Goal: Communication & Community: Participate in discussion

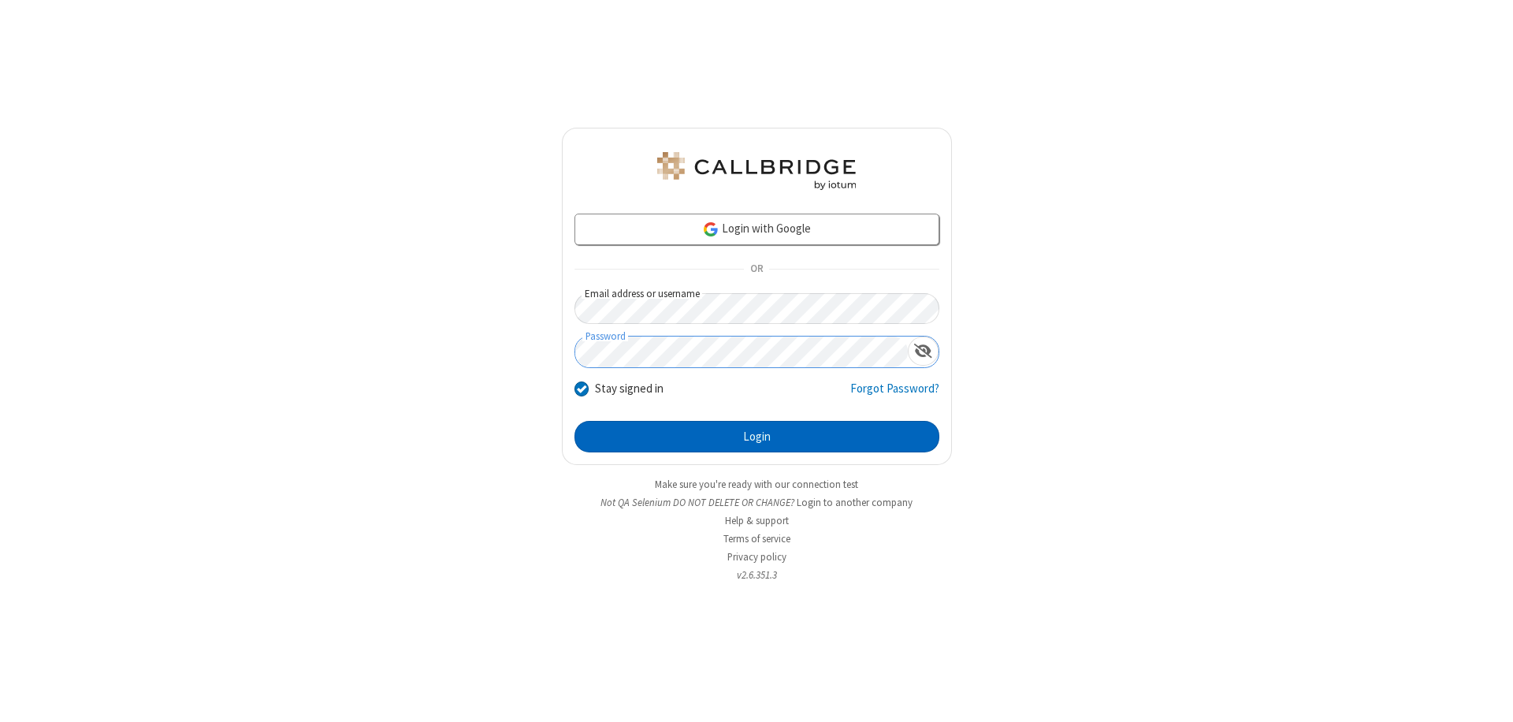
click at [757, 437] on button "Login" at bounding box center [756, 437] width 365 height 32
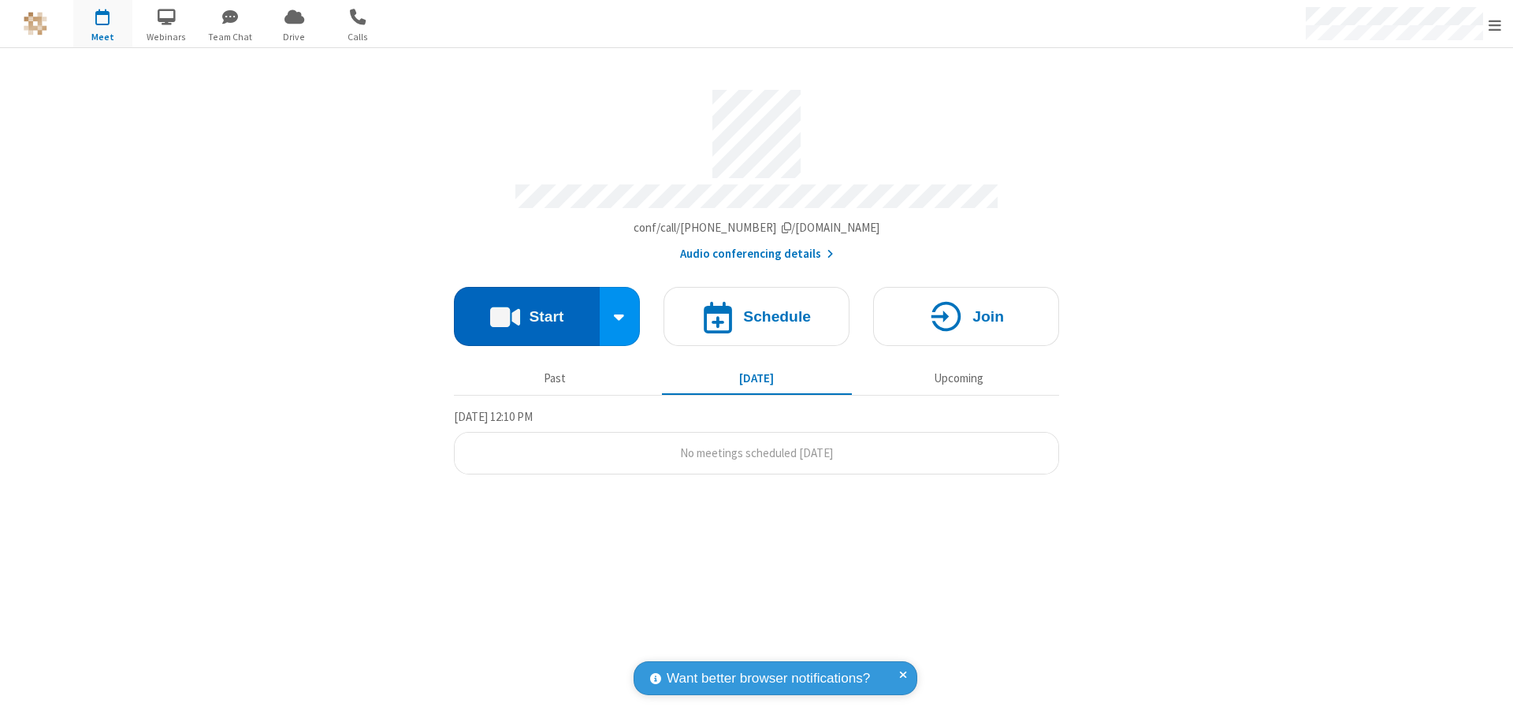
click at [526, 309] on button "Start" at bounding box center [527, 316] width 146 height 59
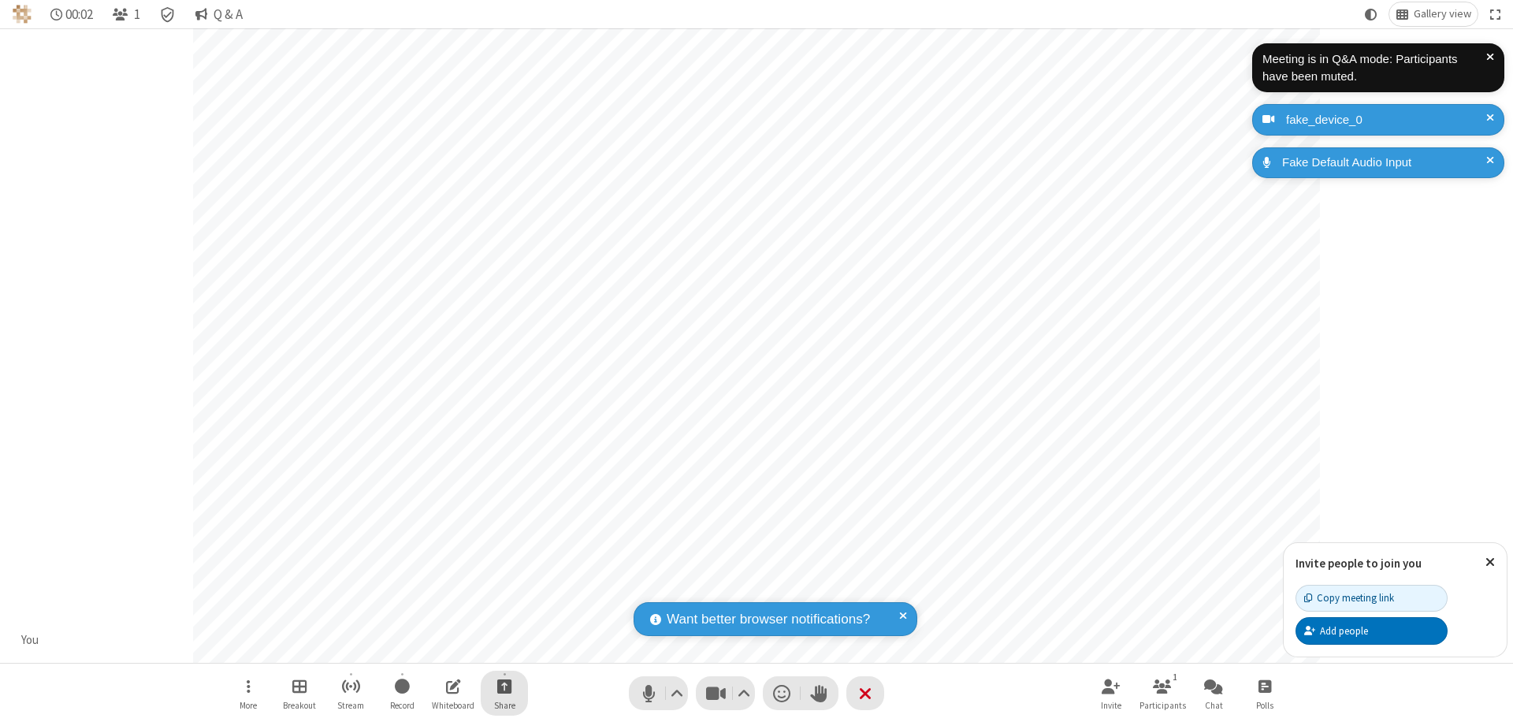
click at [504, 686] on span "Start sharing" at bounding box center [504, 686] width 15 height 20
click at [441, 648] on span "Share my screen" at bounding box center [441, 648] width 18 height 13
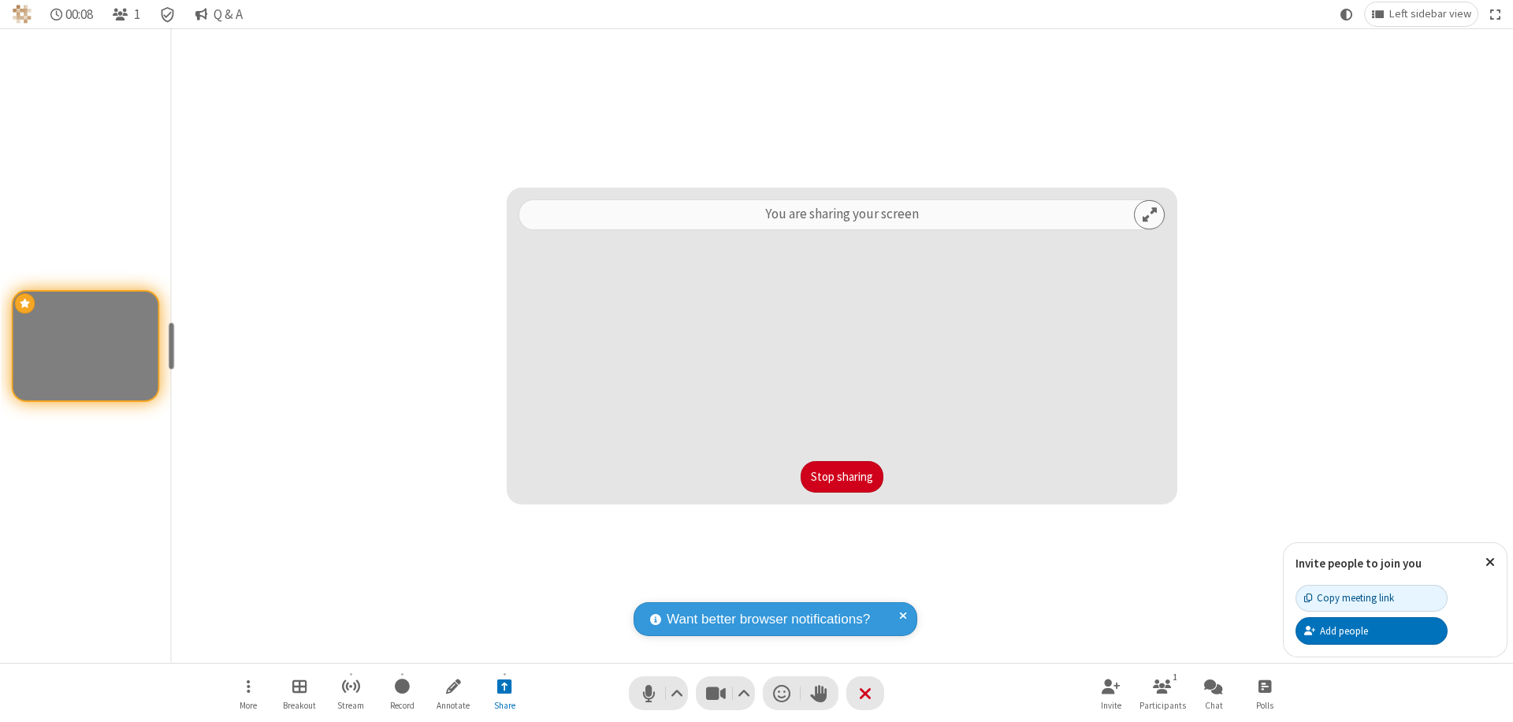
click at [842, 477] on button "Stop sharing" at bounding box center [842, 477] width 83 height 32
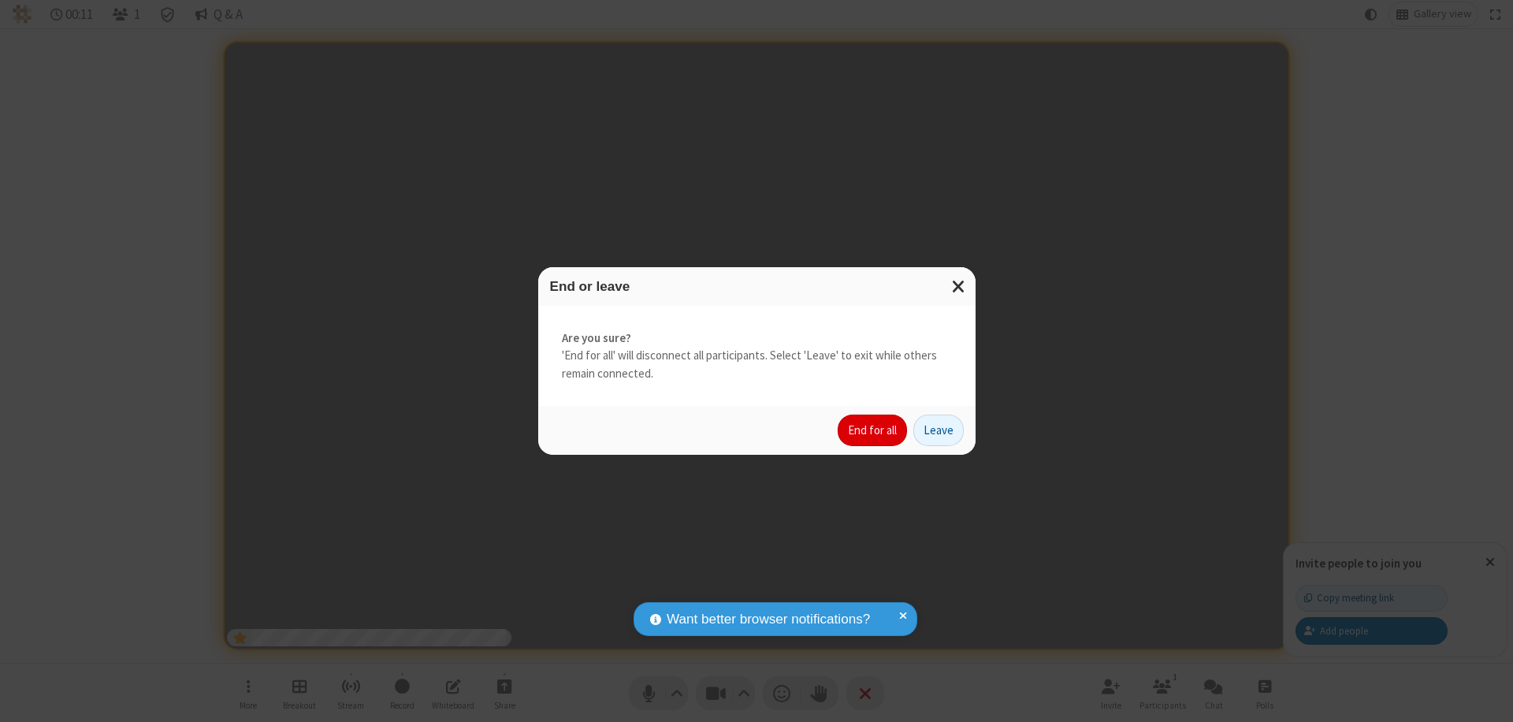
click at [873, 430] on button "End for all" at bounding box center [872, 431] width 69 height 32
